Goal: Information Seeking & Learning: Find specific fact

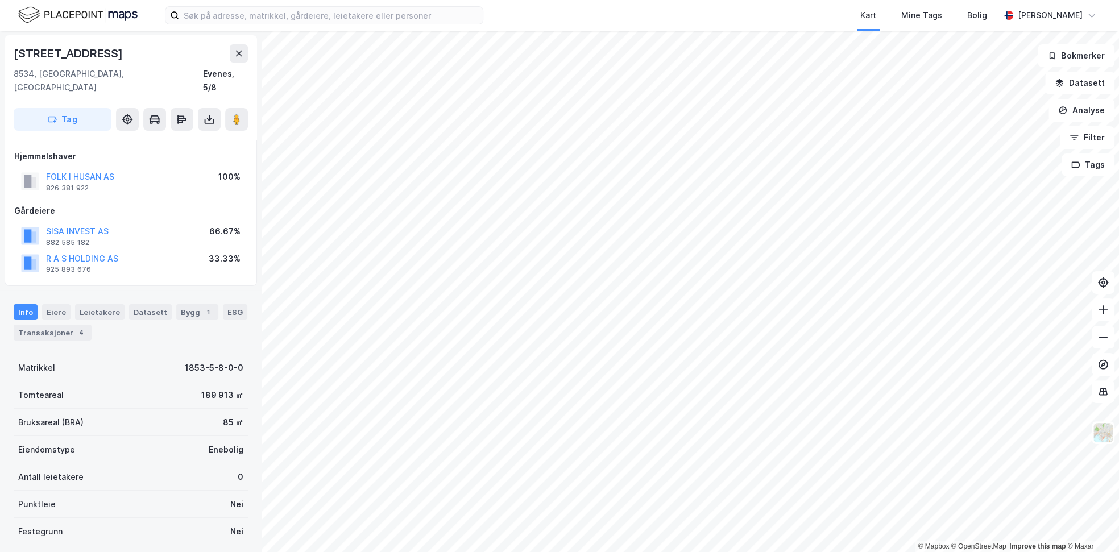
click at [1090, 89] on button "Datasett" at bounding box center [1079, 83] width 69 height 23
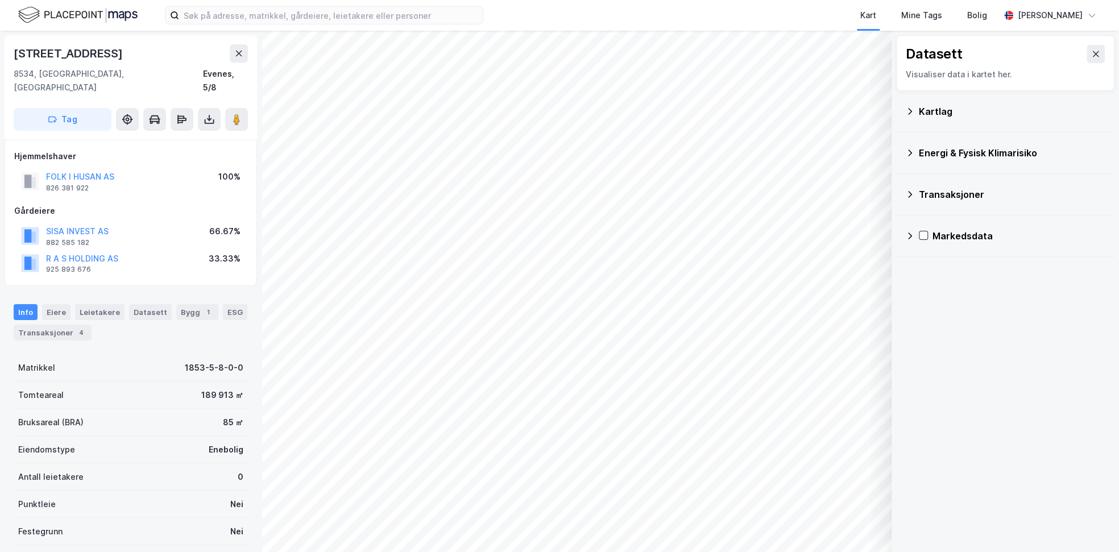
click at [1033, 116] on div "Kartlag" at bounding box center [1012, 112] width 187 height 14
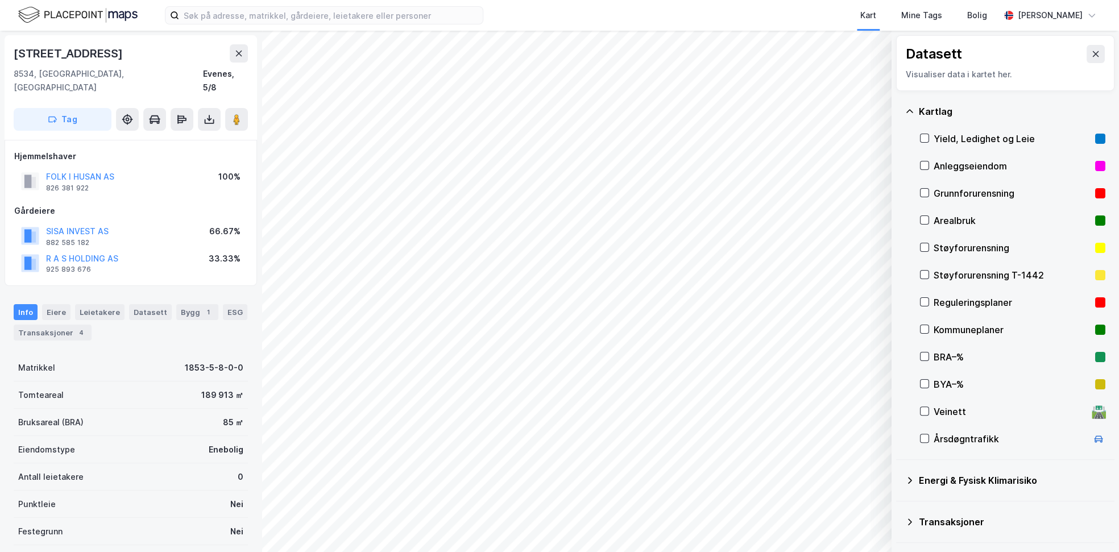
click at [1091, 56] on icon at bounding box center [1095, 53] width 9 height 9
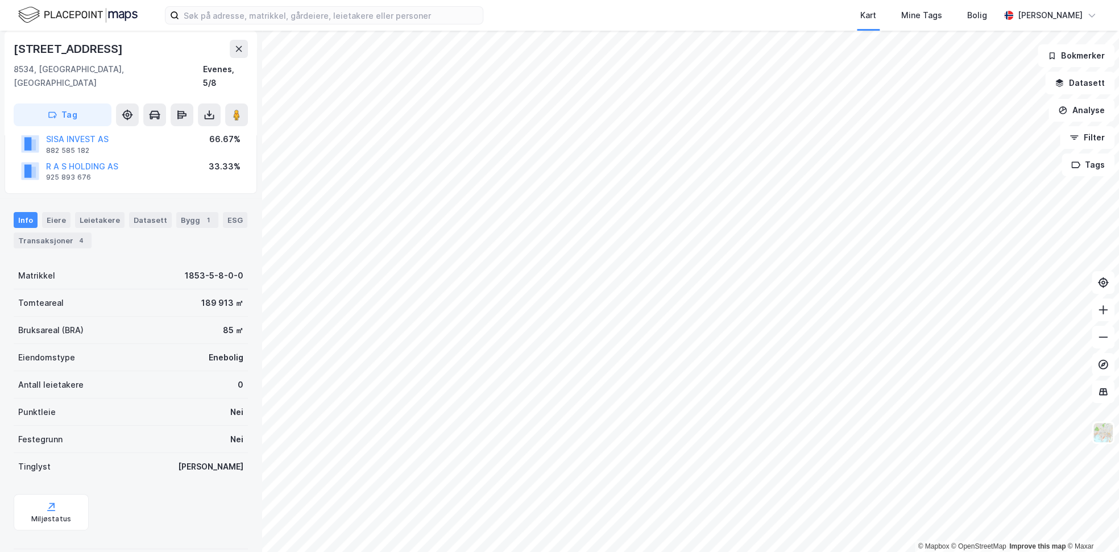
scroll to position [93, 0]
drag, startPoint x: 134, startPoint y: 48, endPoint x: 18, endPoint y: 42, distance: 115.6
click at [10, 42] on div "[STREET_ADDRESS]" at bounding box center [131, 83] width 253 height 105
copy div "[STREET_ADDRESS]"
